Goal: Information Seeking & Learning: Learn about a topic

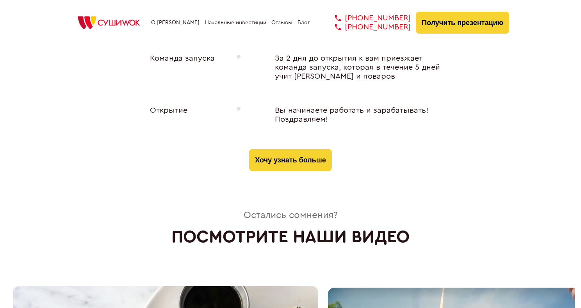
scroll to position [3229, 0]
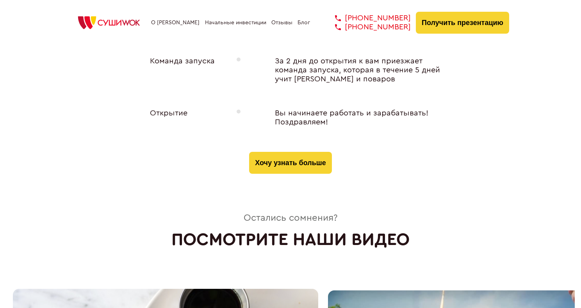
click at [178, 21] on link "О [PERSON_NAME]" at bounding box center [175, 23] width 48 height 6
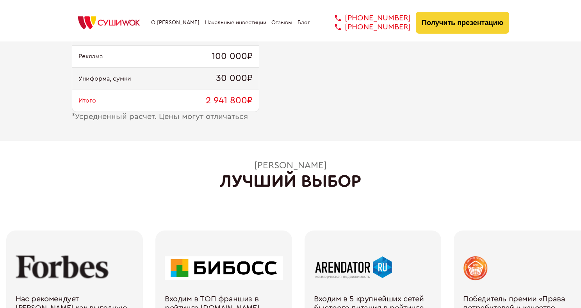
scroll to position [967, 0]
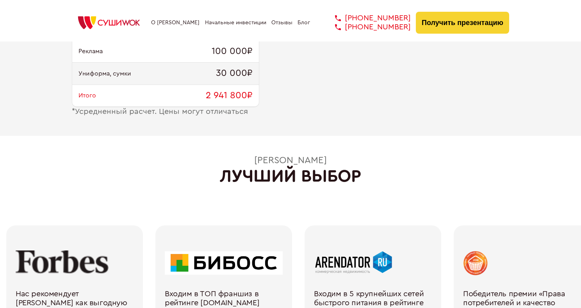
click at [464, 25] on button "Получить презентацию" at bounding box center [462, 23] width 93 height 22
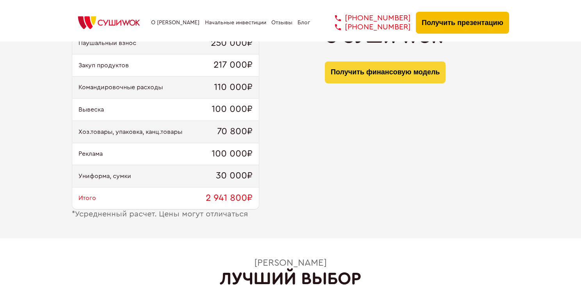
scroll to position [1510, 0]
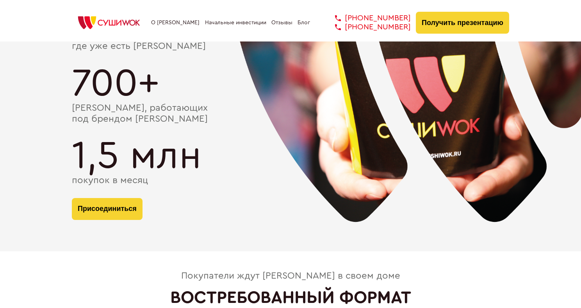
click at [238, 154] on div "1,5 млн" at bounding box center [291, 155] width 438 height 39
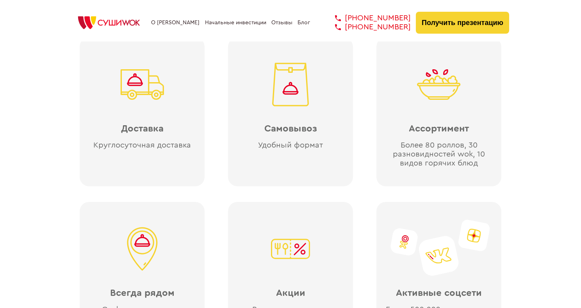
scroll to position [1817, 0]
